Goal: Information Seeking & Learning: Learn about a topic

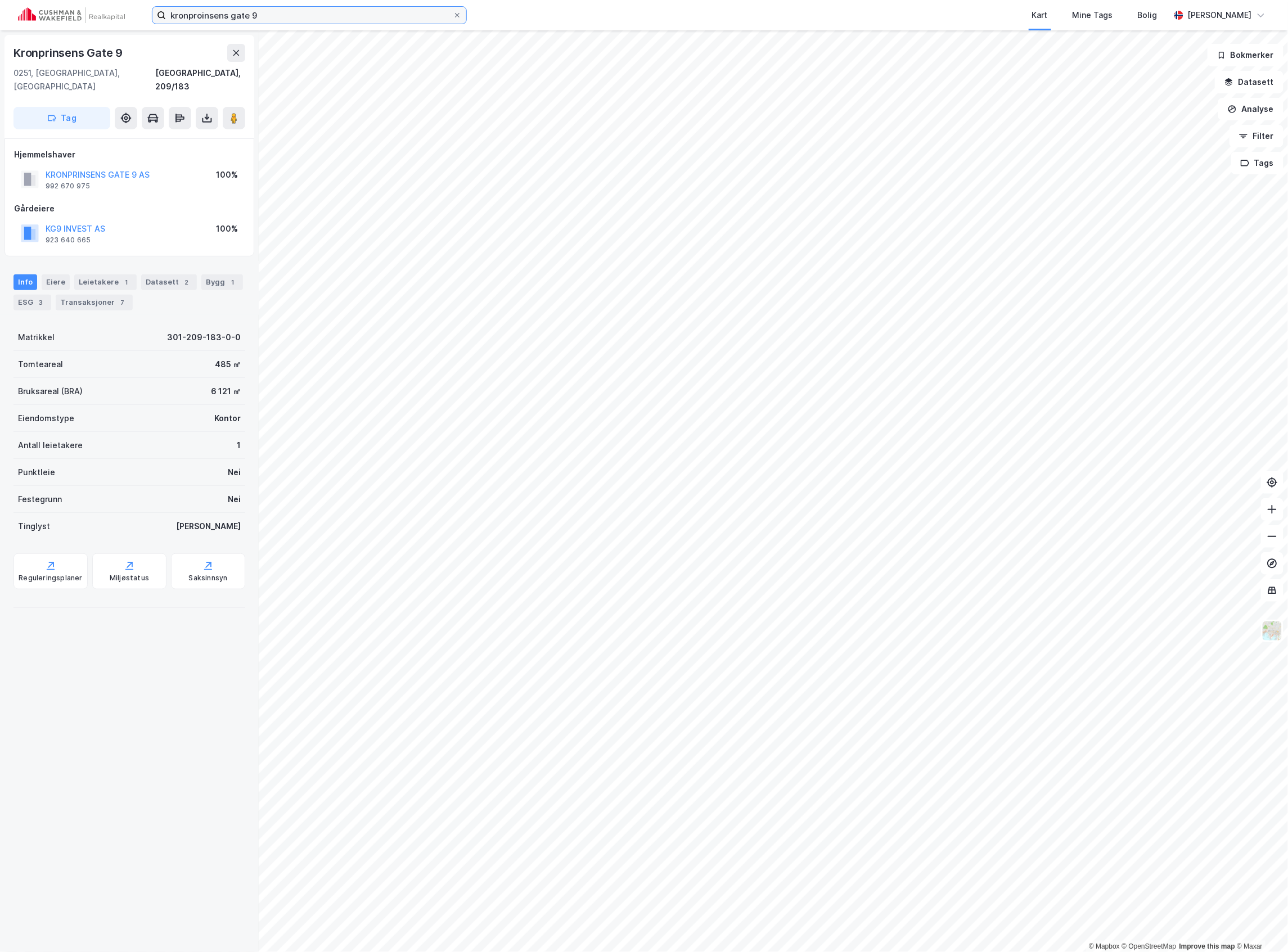
click at [210, 17] on input "kronproinsens gate 9" at bounding box center [308, 15] width 286 height 17
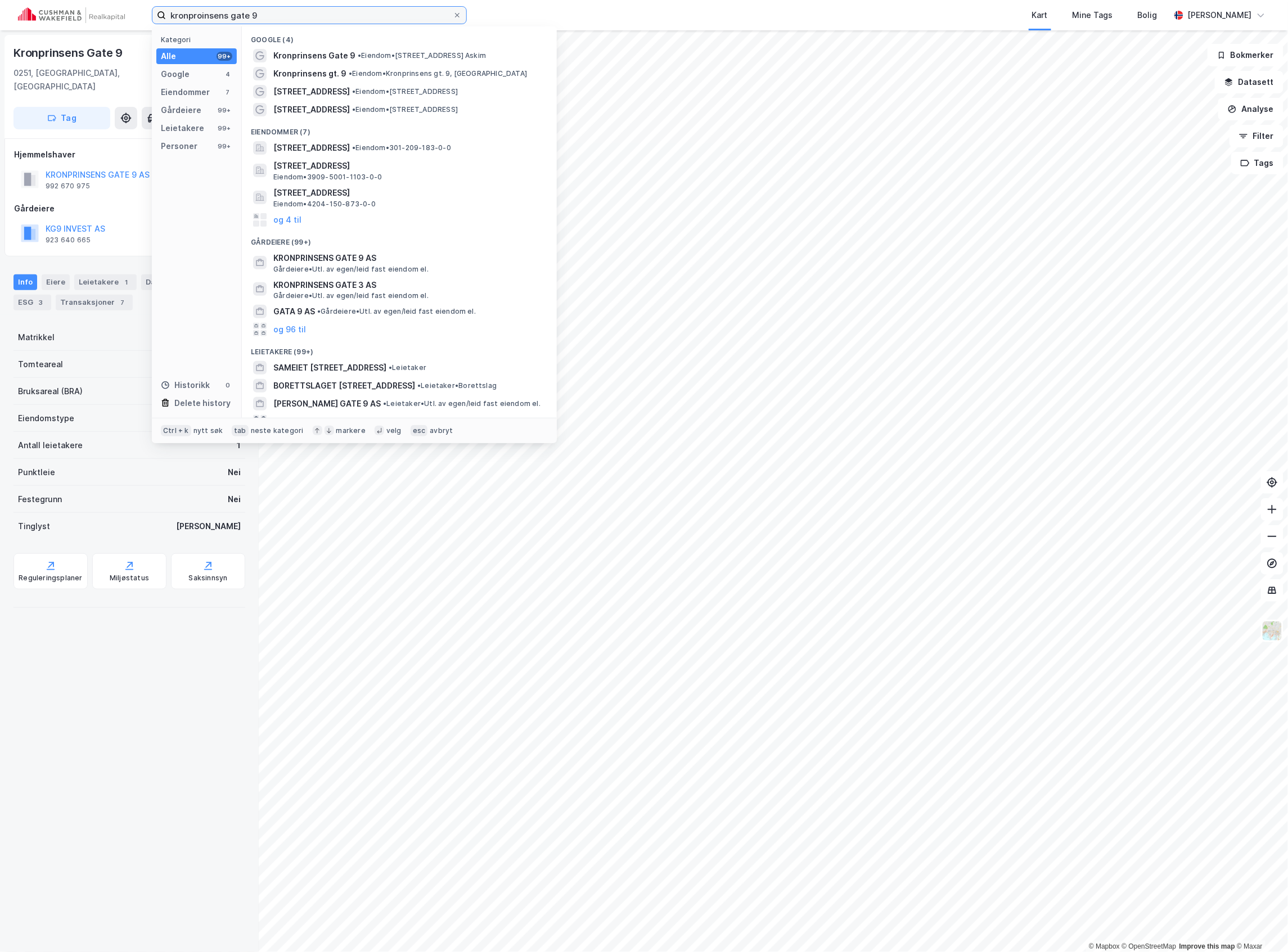
click at [210, 17] on input "kronproinsens gate 9" at bounding box center [308, 15] width 286 height 17
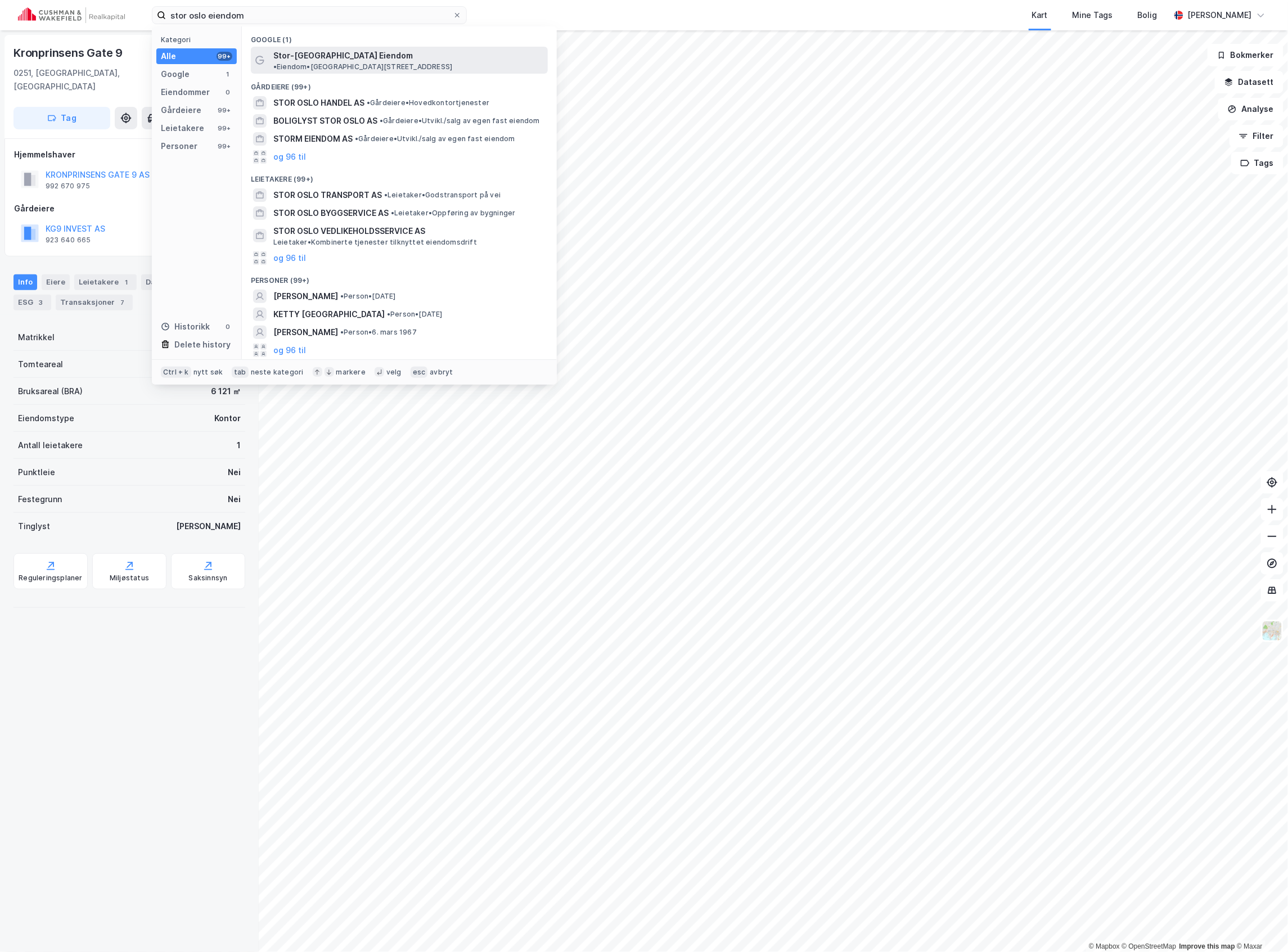
click at [307, 52] on span "Stor-[GEOGRAPHIC_DATA] Eiendom" at bounding box center [343, 56] width 139 height 13
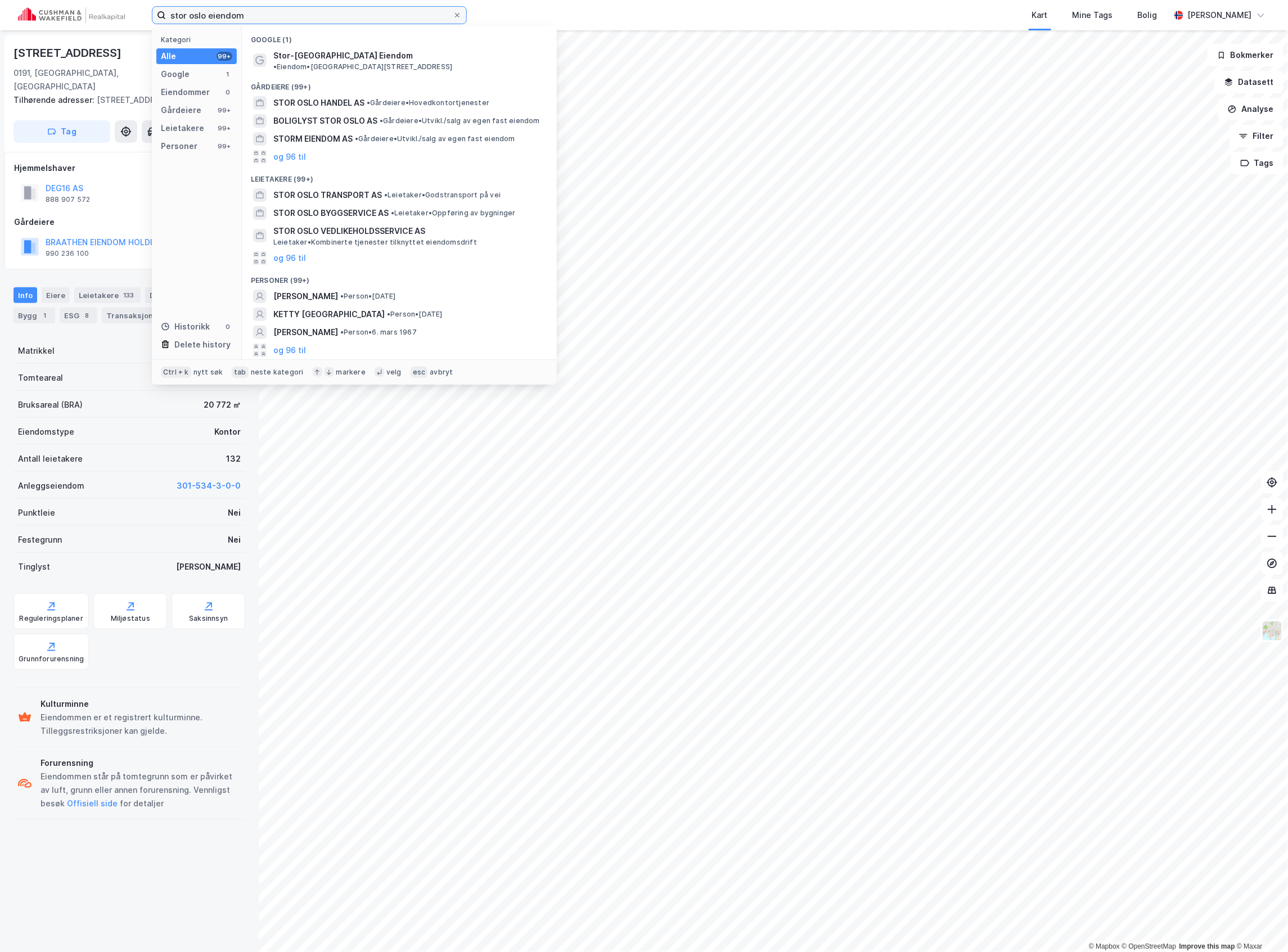
drag, startPoint x: 279, startPoint y: 12, endPoint x: 93, endPoint y: 13, distance: 186.0
click at [93, 13] on div "stor oslo eiendom Kategori Alle 99+ Google 1 Eiendommer 0 Gårdeiere 99+ Leietak…" at bounding box center [644, 15] width 1288 height 30
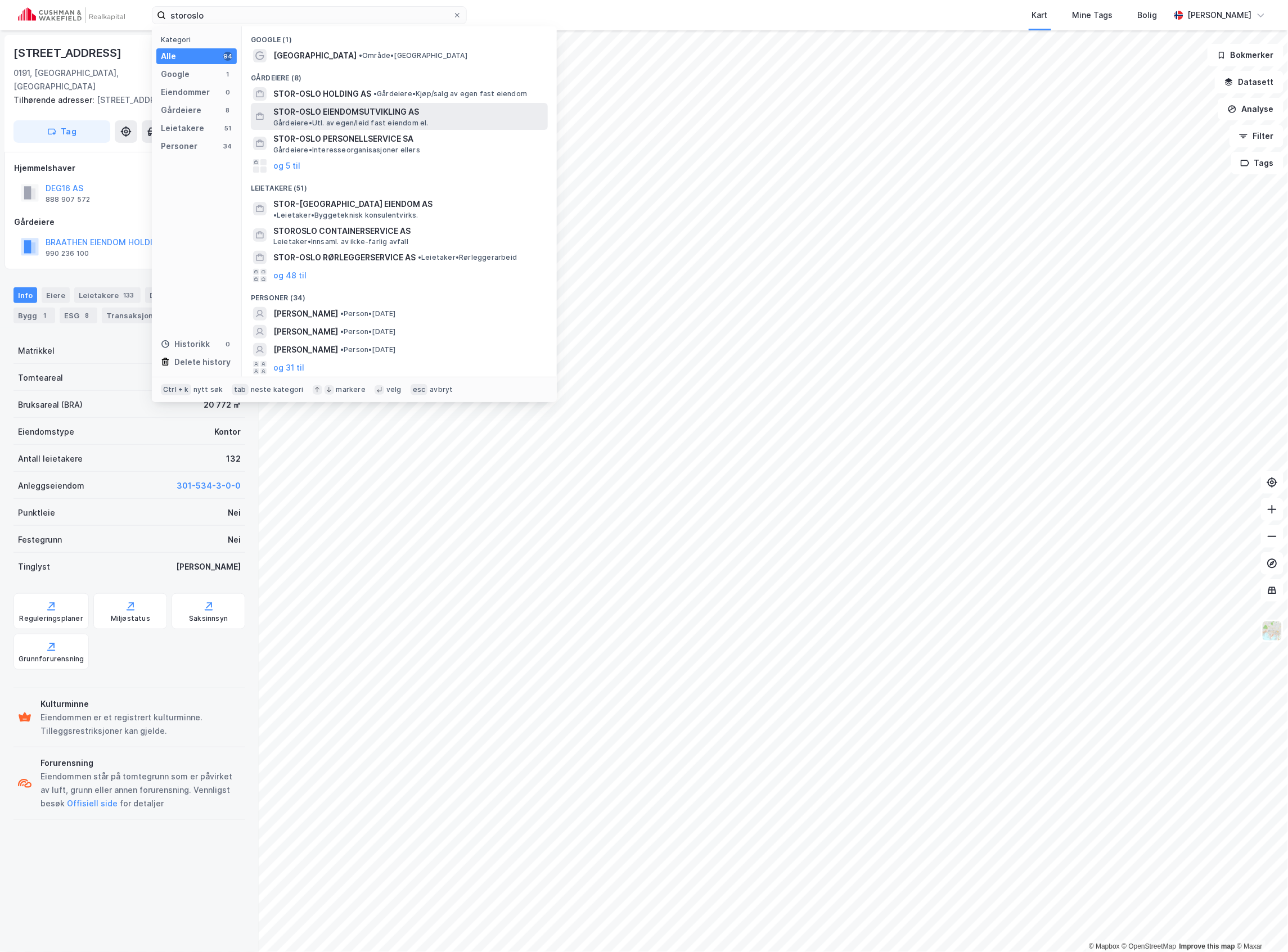
click at [353, 119] on span "Gårdeiere • Utl. av egen/leid fast eiendom el." at bounding box center [351, 123] width 155 height 9
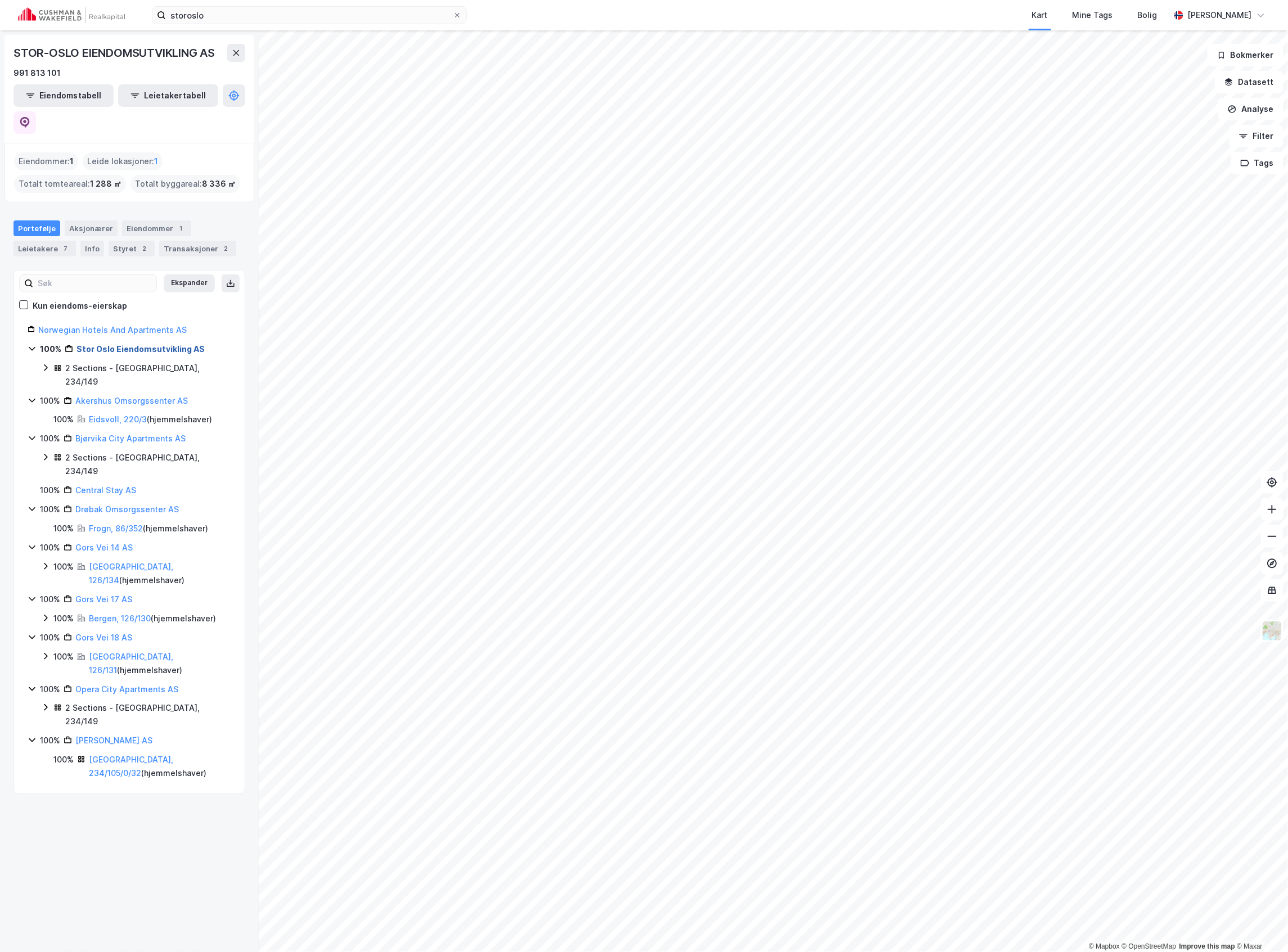
click at [124, 344] on link "Stor Oslo Eiendomsutvikling AS" at bounding box center [140, 349] width 128 height 10
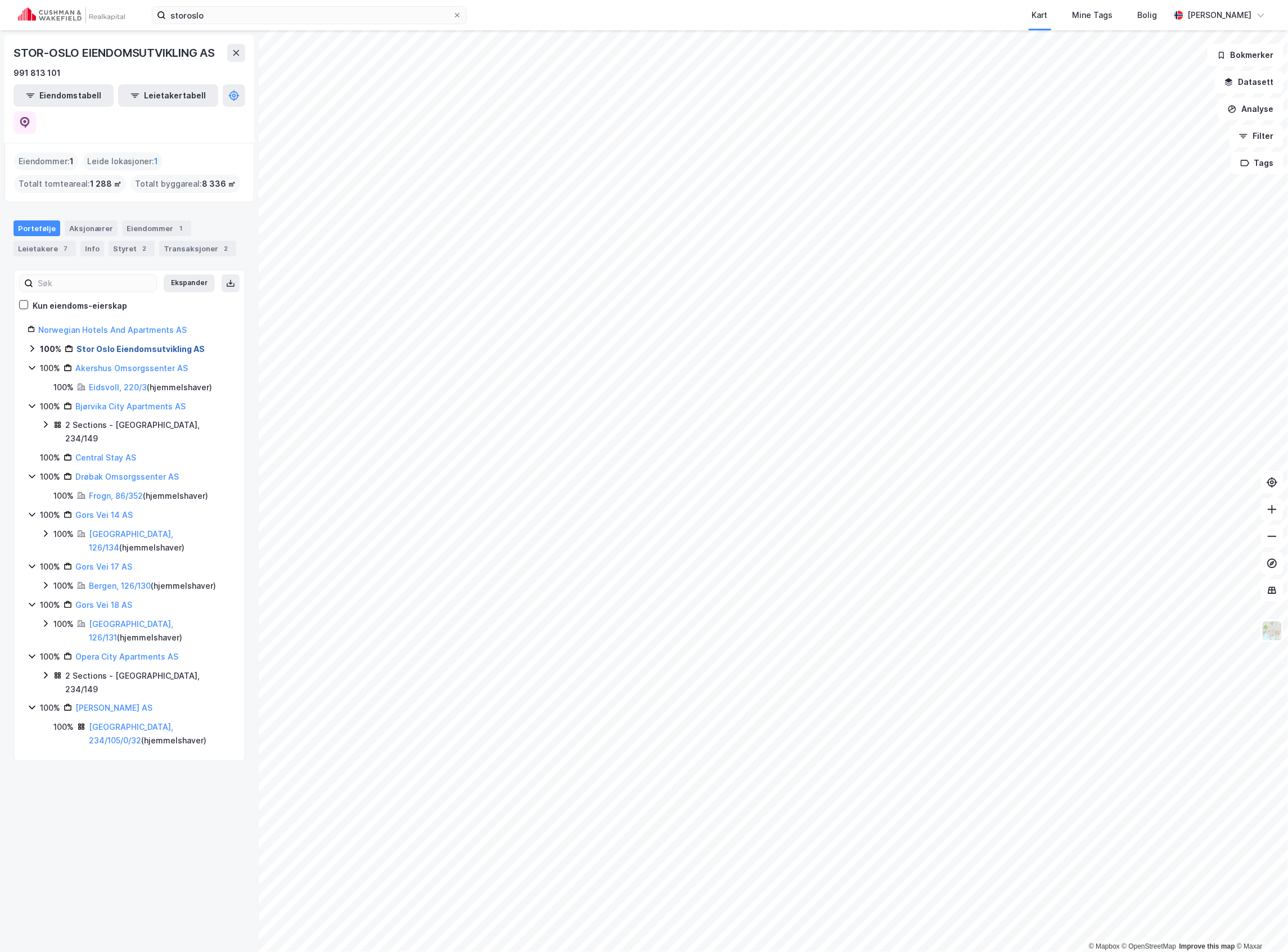
click at [124, 344] on link "Stor Oslo Eiendomsutvikling AS" at bounding box center [140, 349] width 128 height 10
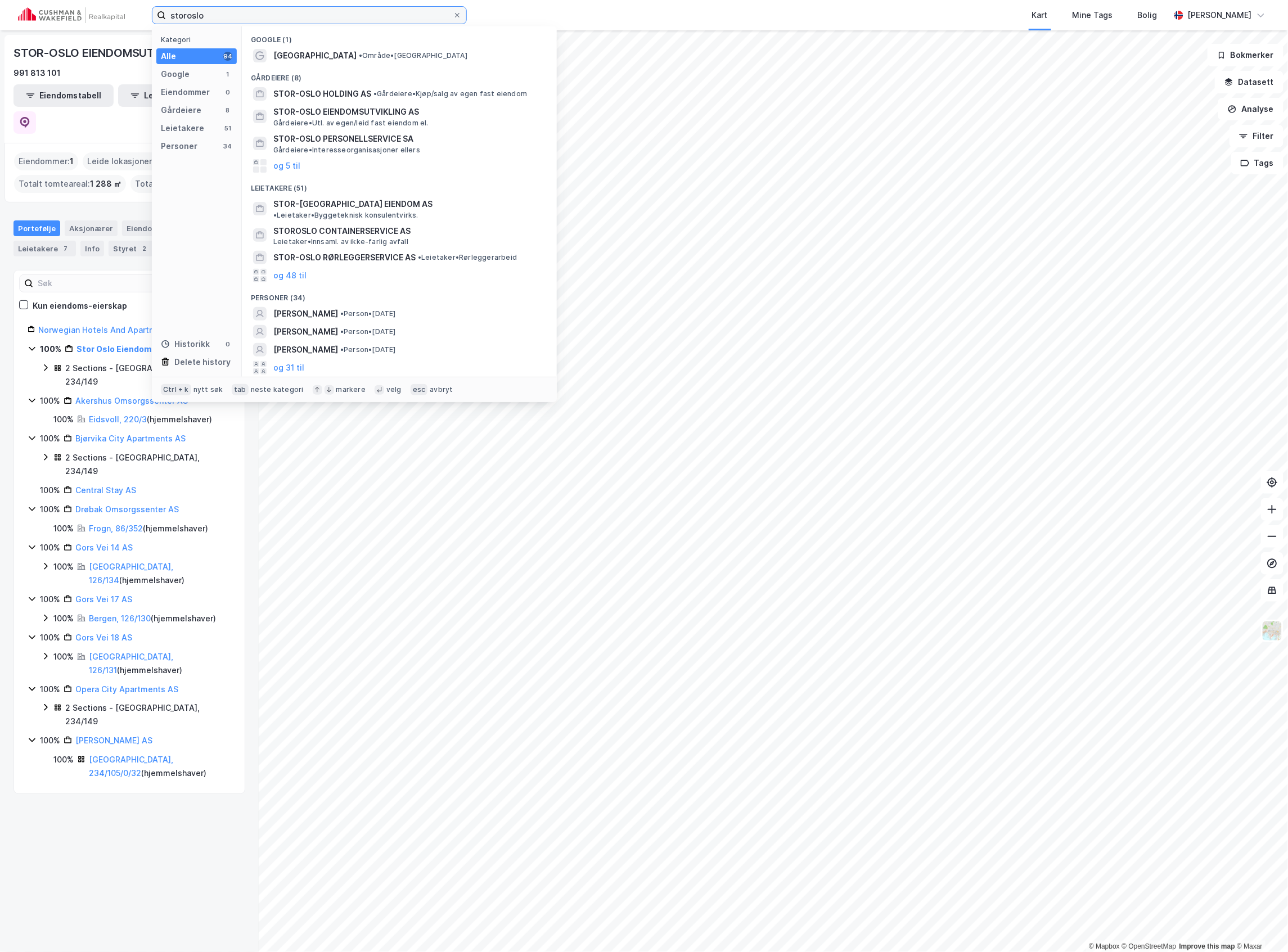
click at [185, 14] on input "storoslo" at bounding box center [308, 15] width 286 height 17
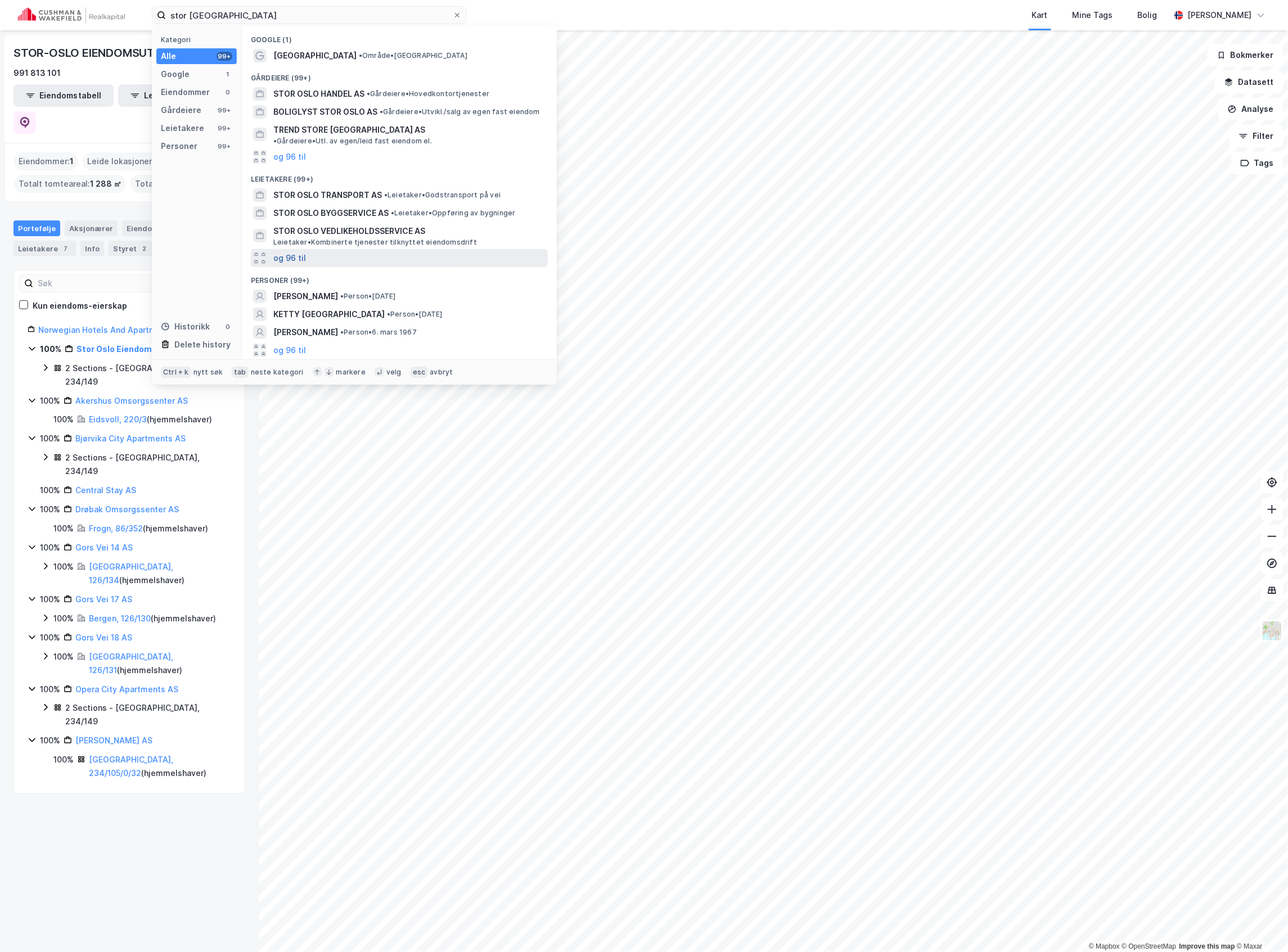
click at [286, 251] on button "og 96 til" at bounding box center [289, 258] width 33 height 13
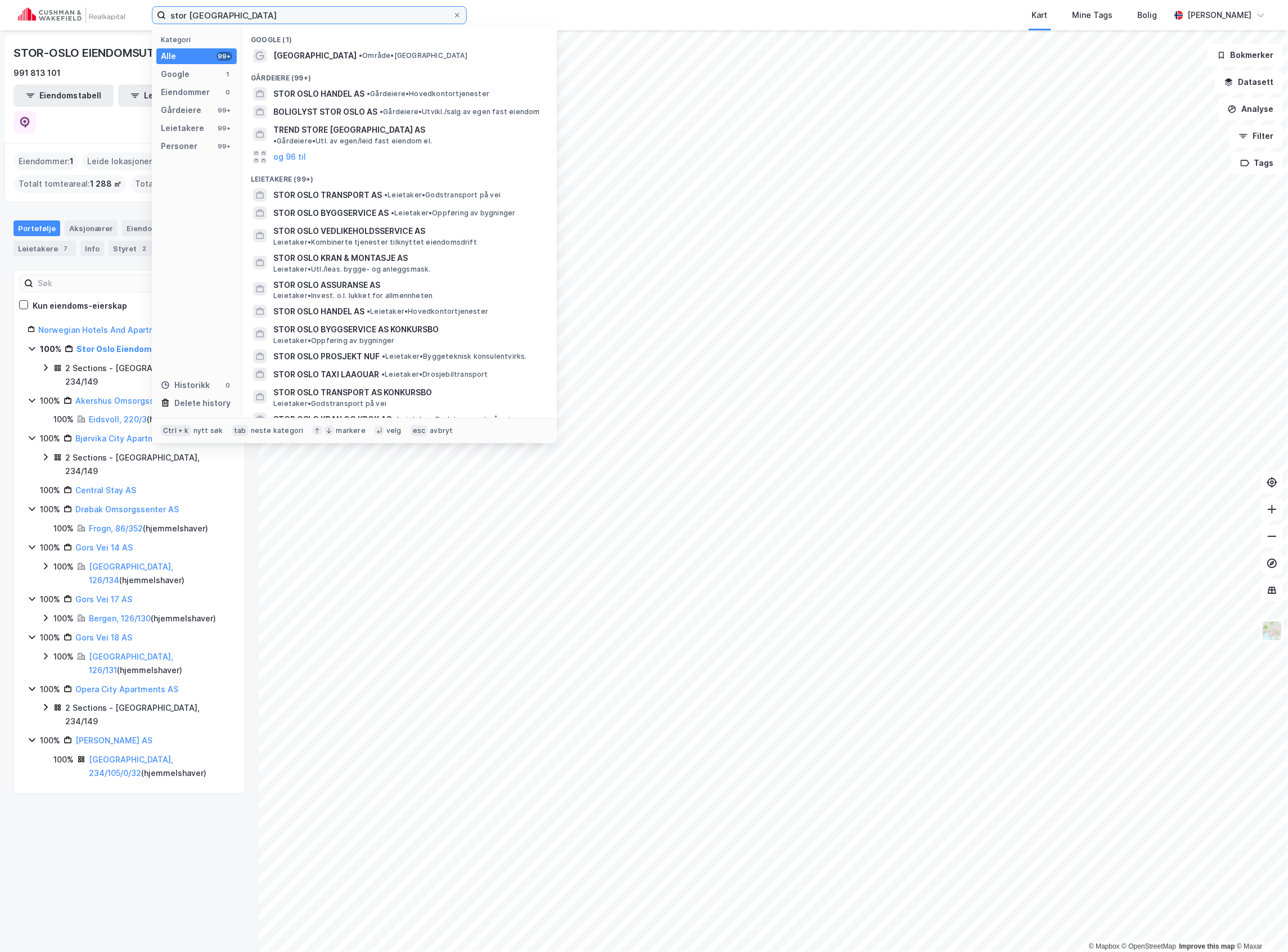
click at [223, 15] on input "stor [GEOGRAPHIC_DATA]" at bounding box center [308, 15] width 286 height 17
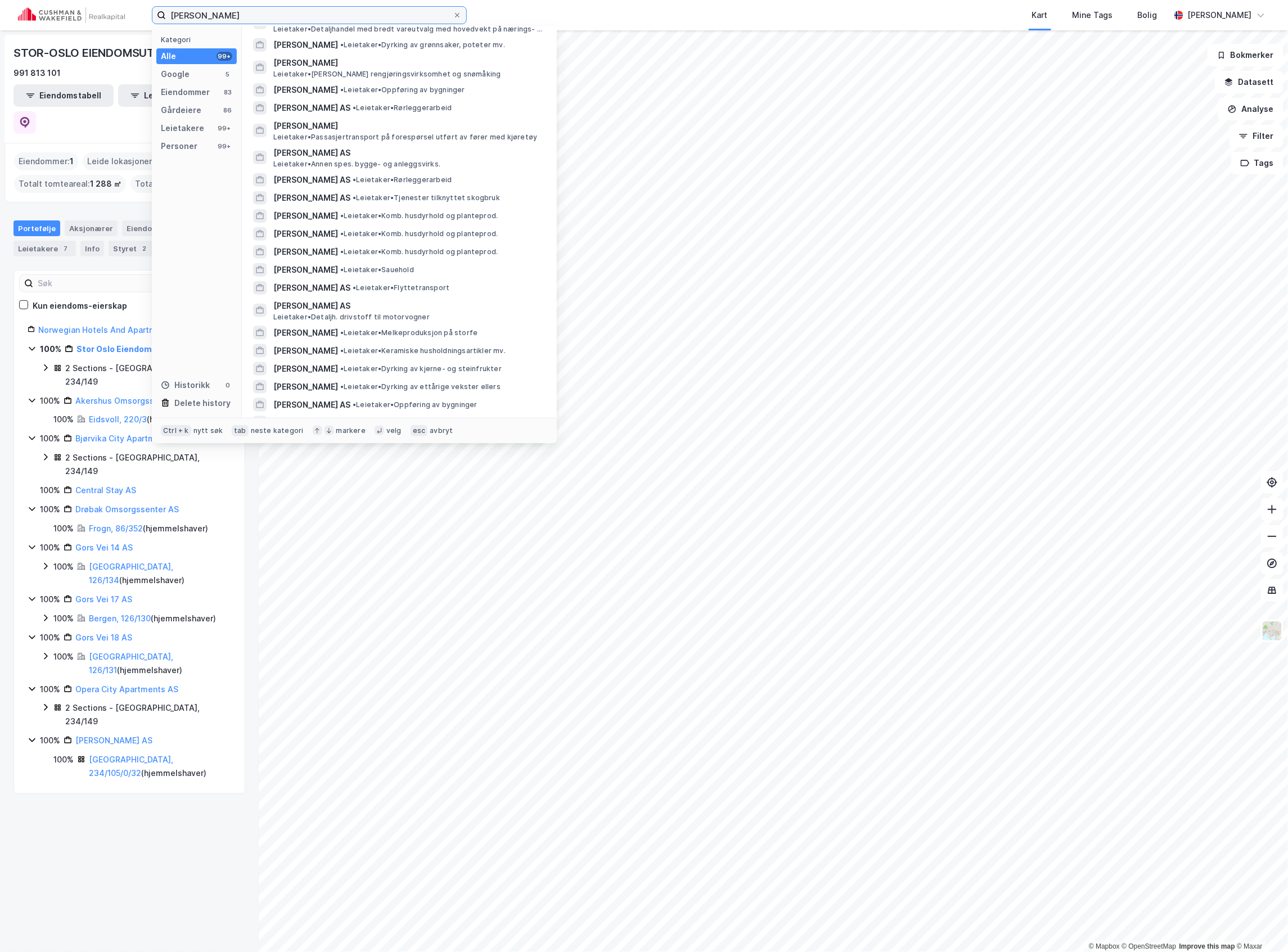
scroll to position [749, 0]
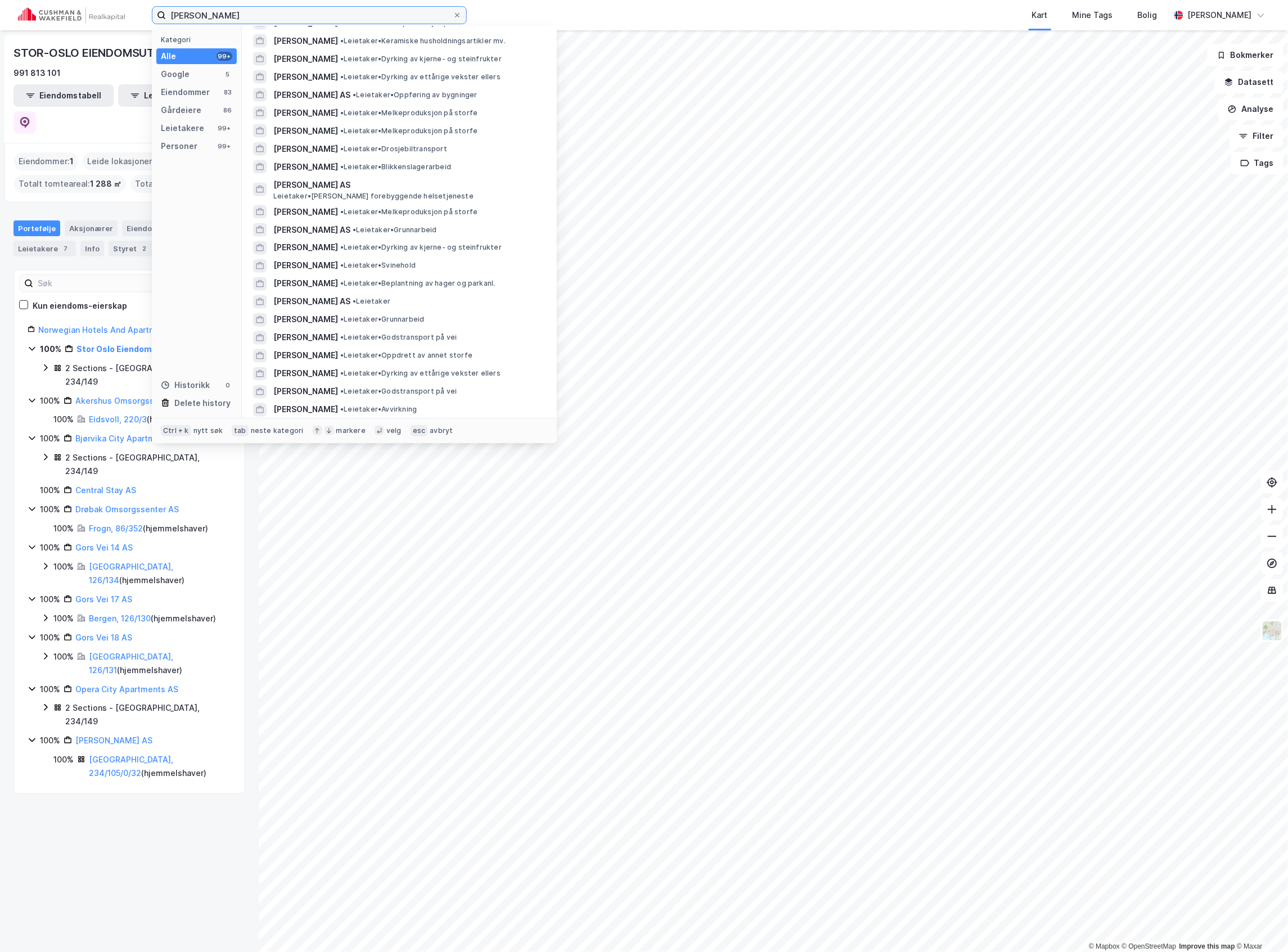
type input "[PERSON_NAME]"
